Goal: Task Accomplishment & Management: Use online tool/utility

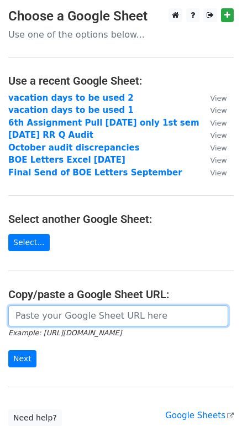
click at [32, 315] on input "url" at bounding box center [118, 315] width 220 height 21
paste input "https://docs.google.com/spreadsheets/d/1Lo7b14SRoChQgfEyEFAqY6T3LWZQrfUW/edit?g…"
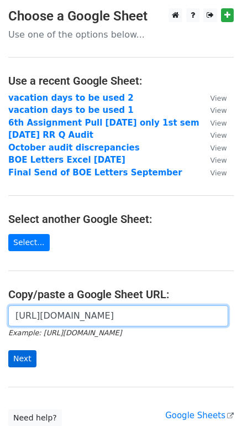
type input "https://docs.google.com/spreadsheets/d/1Lo7b14SRoChQgfEyEFAqY6T3LWZQrfUW/edit?g…"
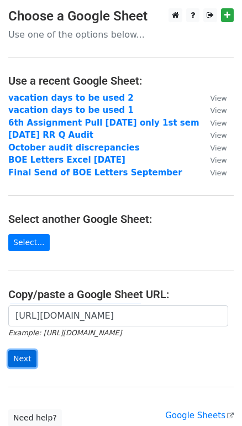
scroll to position [0, 0]
click at [23, 359] on input "Next" at bounding box center [22, 358] width 28 height 17
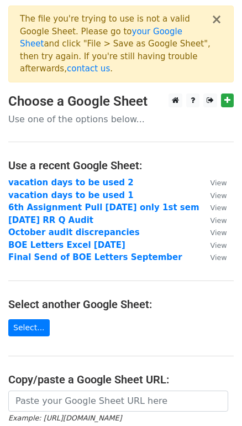
scroll to position [100, 0]
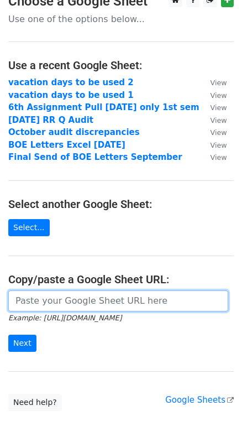
click at [71, 290] on input "url" at bounding box center [118, 300] width 220 height 21
paste input "[URL][DOMAIN_NAME]"
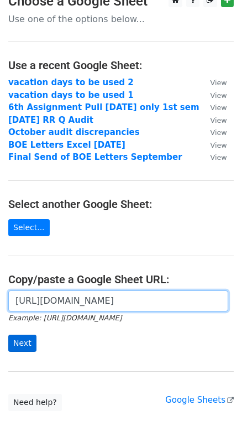
type input "[URL][DOMAIN_NAME]"
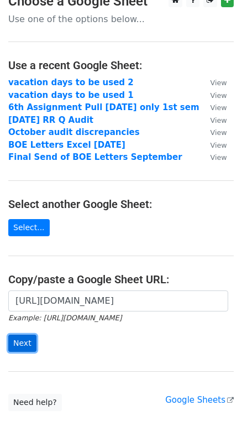
click at [17, 334] on input "Next" at bounding box center [22, 342] width 28 height 17
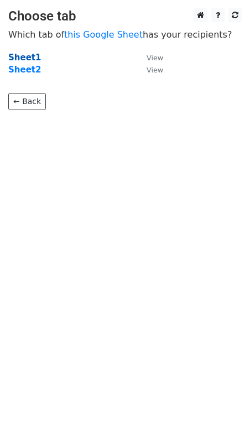
click at [20, 59] on strong "Sheet1" at bounding box center [24, 58] width 33 height 10
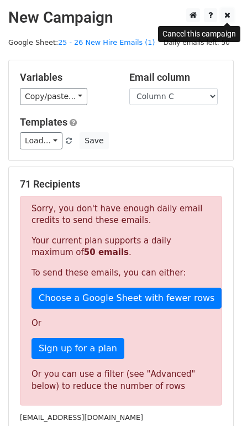
drag, startPoint x: 225, startPoint y: 18, endPoint x: 216, endPoint y: 31, distance: 16.3
click at [225, 18] on icon at bounding box center [227, 15] width 6 height 8
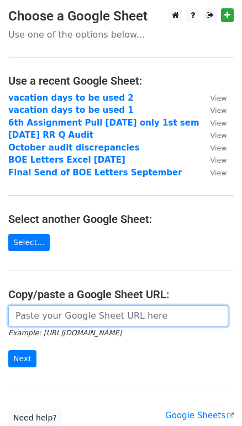
click at [88, 316] on input "url" at bounding box center [118, 315] width 220 height 21
paste input "https://docs.google.com/spreadsheets/d/1Lo7b14SRoChQgfEyEFAqY6T3LWZQrfUW/edit?g…"
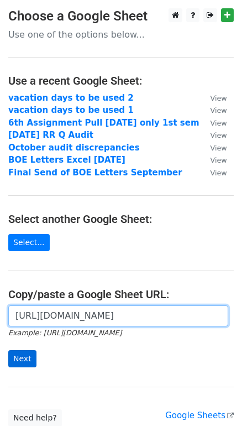
type input "https://docs.google.com/spreadsheets/d/1Lo7b14SRoChQgfEyEFAqY6T3LWZQrfUW/edit?g…"
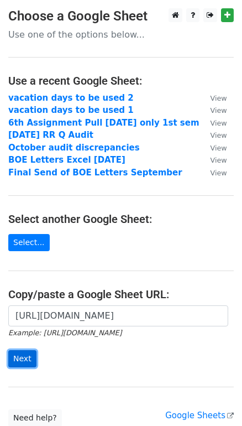
click at [22, 360] on input "Next" at bounding box center [22, 358] width 28 height 17
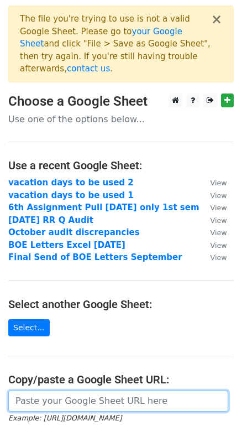
click at [106, 390] on input "url" at bounding box center [118, 400] width 220 height 21
paste input "https://docs.google.com/spreadsheets/d/1SfKgtfsxozd1ud73rr16rolMz1UyYCxYfsewPSv…"
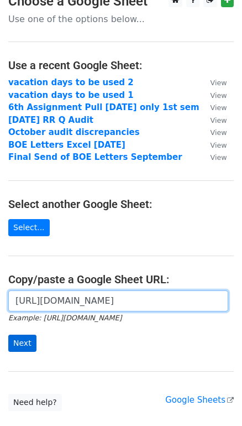
type input "https://docs.google.com/spreadsheets/d/1SfKgtfsxozd1ud73rr16rolMz1UyYCxYfsewPSv…"
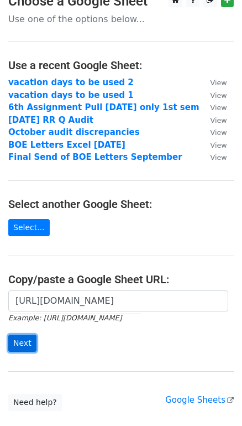
click at [11, 334] on input "Next" at bounding box center [22, 342] width 28 height 17
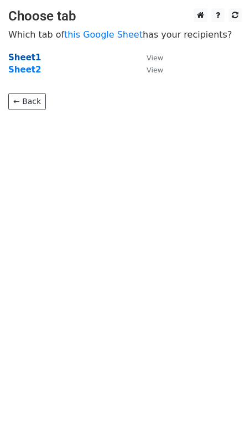
click at [28, 61] on strong "Sheet1" at bounding box center [24, 58] width 33 height 10
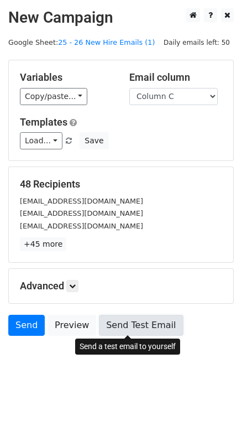
click at [118, 327] on link "Send Test Email" at bounding box center [141, 325] width 84 height 21
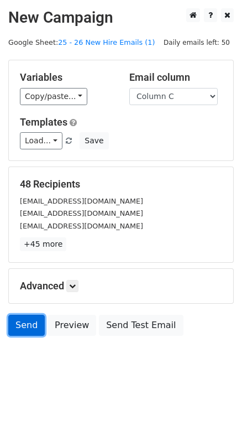
click at [22, 324] on link "Send" at bounding box center [26, 325] width 36 height 21
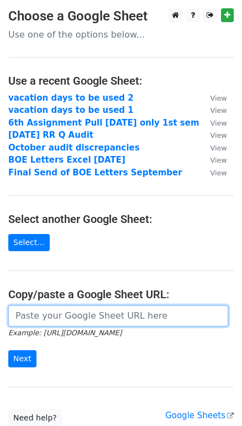
click at [71, 315] on input "url" at bounding box center [118, 315] width 220 height 21
paste input "https://docs.google.com/spreadsheets/d/1lf1dbsRAm2RlzqzmJoakYQDUDp7SC739AZLzvs9…"
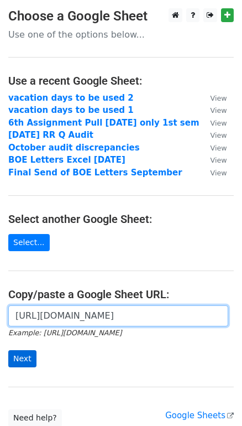
type input "https://docs.google.com/spreadsheets/d/1lf1dbsRAm2RlzqzmJoakYQDUDp7SC739AZLzvs9…"
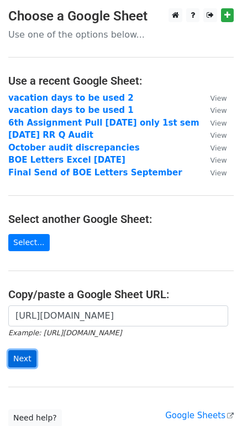
click at [23, 362] on input "Next" at bounding box center [22, 358] width 28 height 17
